Goal: Information Seeking & Learning: Learn about a topic

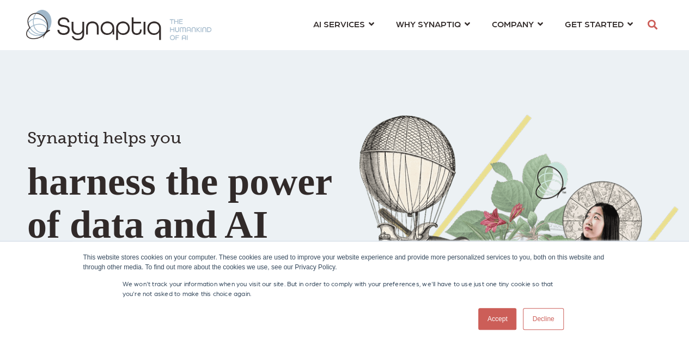
scroll to position [0, 4]
click at [537, 321] on link "Decline" at bounding box center [543, 319] width 40 height 22
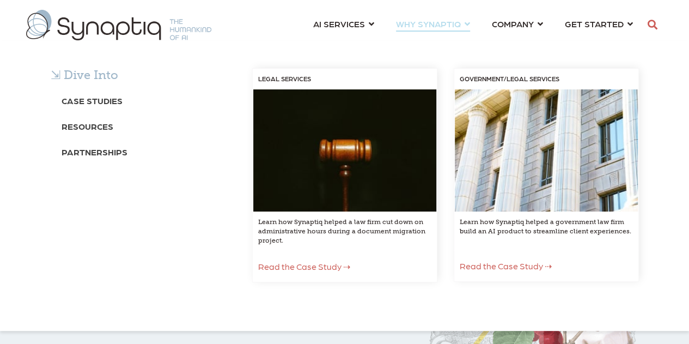
click at [437, 19] on span "WHY SYNAPTIQ ⇲ Dive Into Case Studies Resources Partnerships LEGAL SERVICES Lea…" at bounding box center [428, 23] width 65 height 15
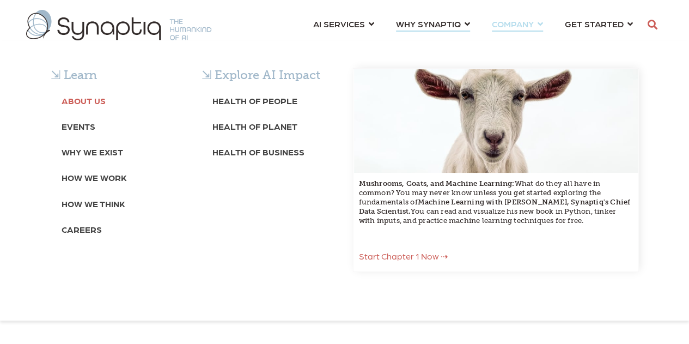
click at [98, 101] on b "About Us" at bounding box center [84, 100] width 44 height 10
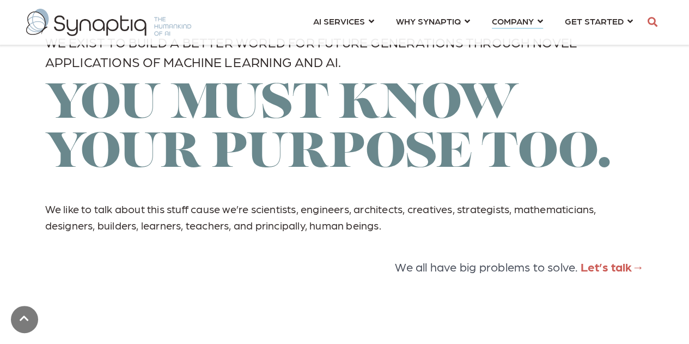
scroll to position [1887, 0]
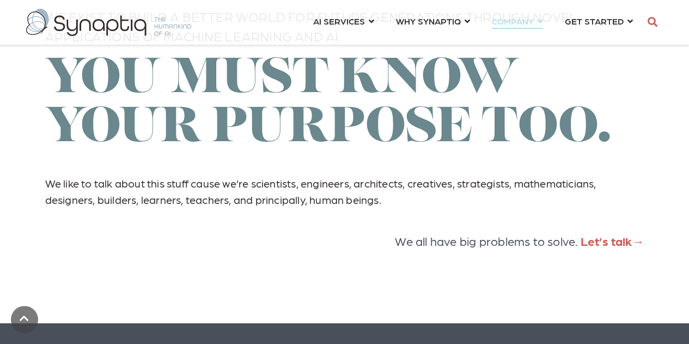
click at [535, 20] on link "COMPANY ⇲ Learn About Us Events Why We Exist How We Work How We Think Careers ⇲…" at bounding box center [517, 21] width 51 height 20
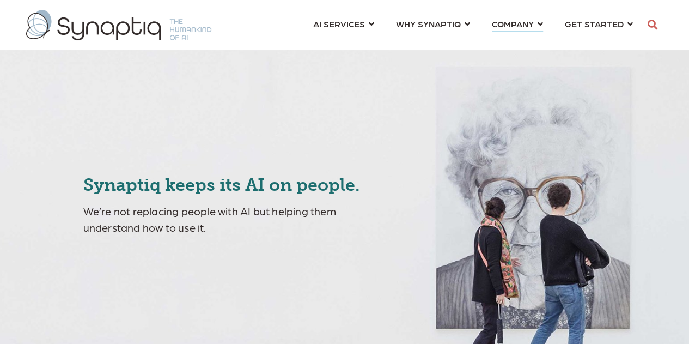
scroll to position [0, 4]
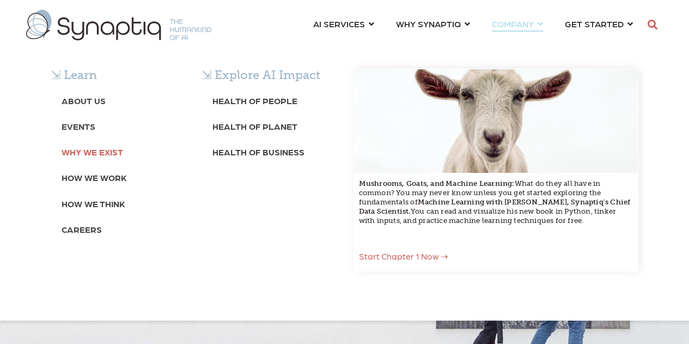
click at [93, 152] on b "Why We Exist" at bounding box center [93, 151] width 62 height 10
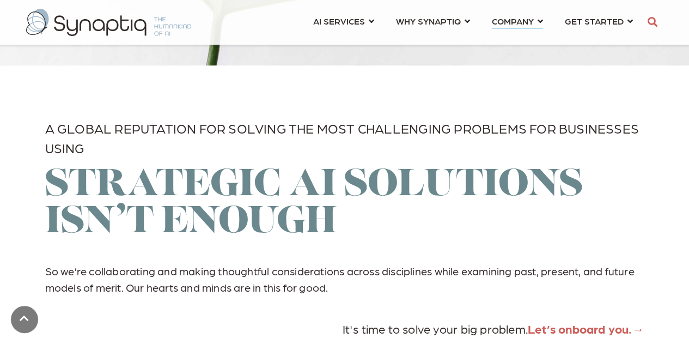
scroll to position [3106, 0]
